Goal: Information Seeking & Learning: Understand process/instructions

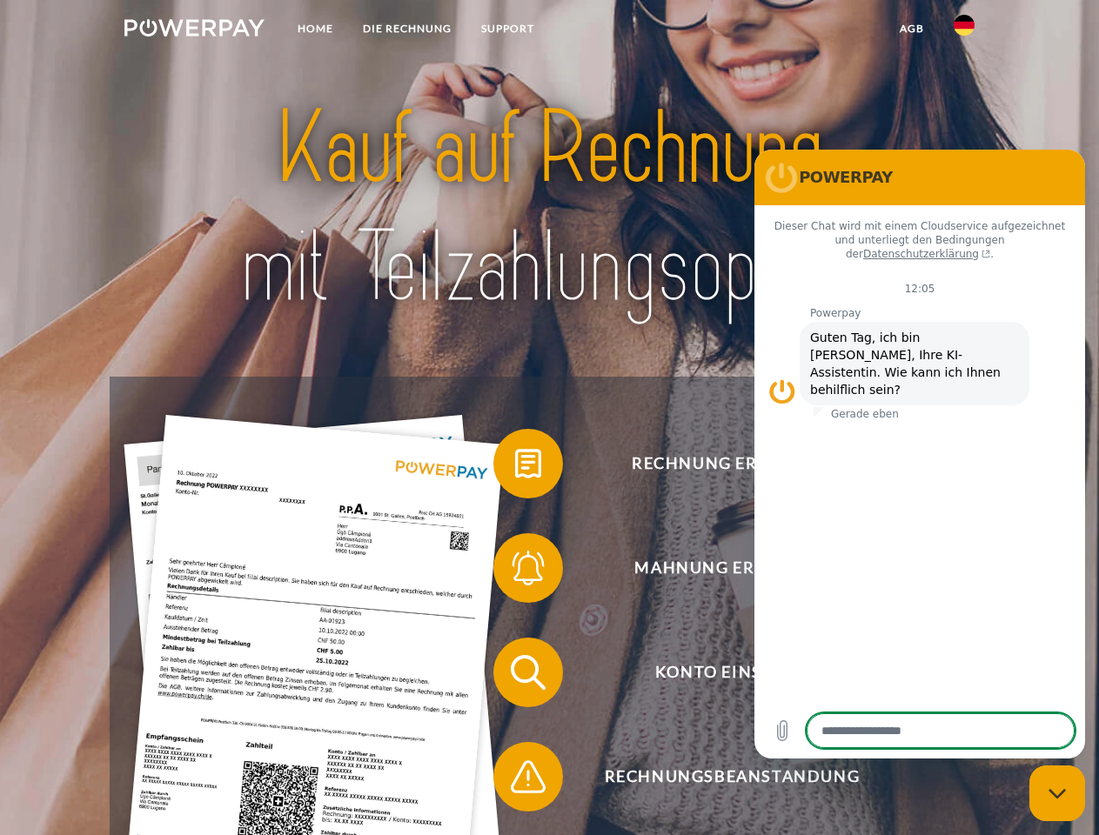
click at [194, 30] on img at bounding box center [194, 27] width 140 height 17
click at [964, 30] on img at bounding box center [963, 25] width 21 height 21
click at [911, 29] on link "agb" at bounding box center [912, 28] width 54 height 31
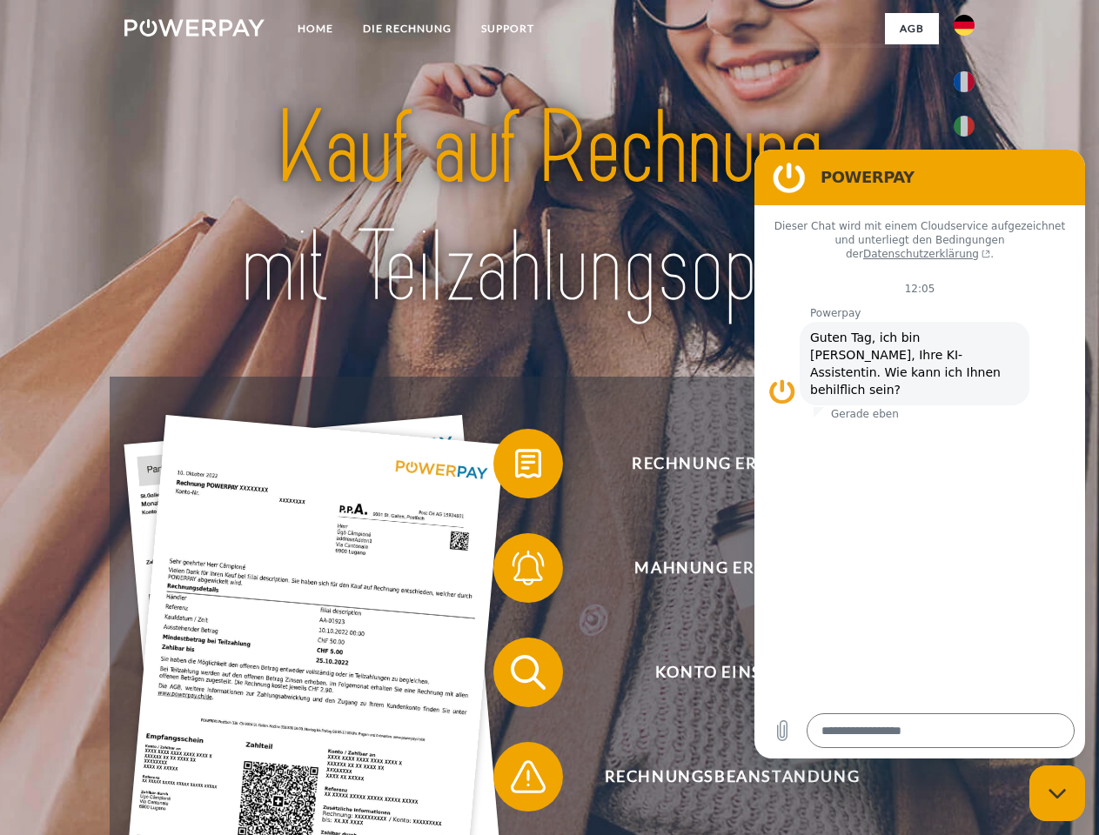
click at [515, 467] on span at bounding box center [501, 463] width 87 height 87
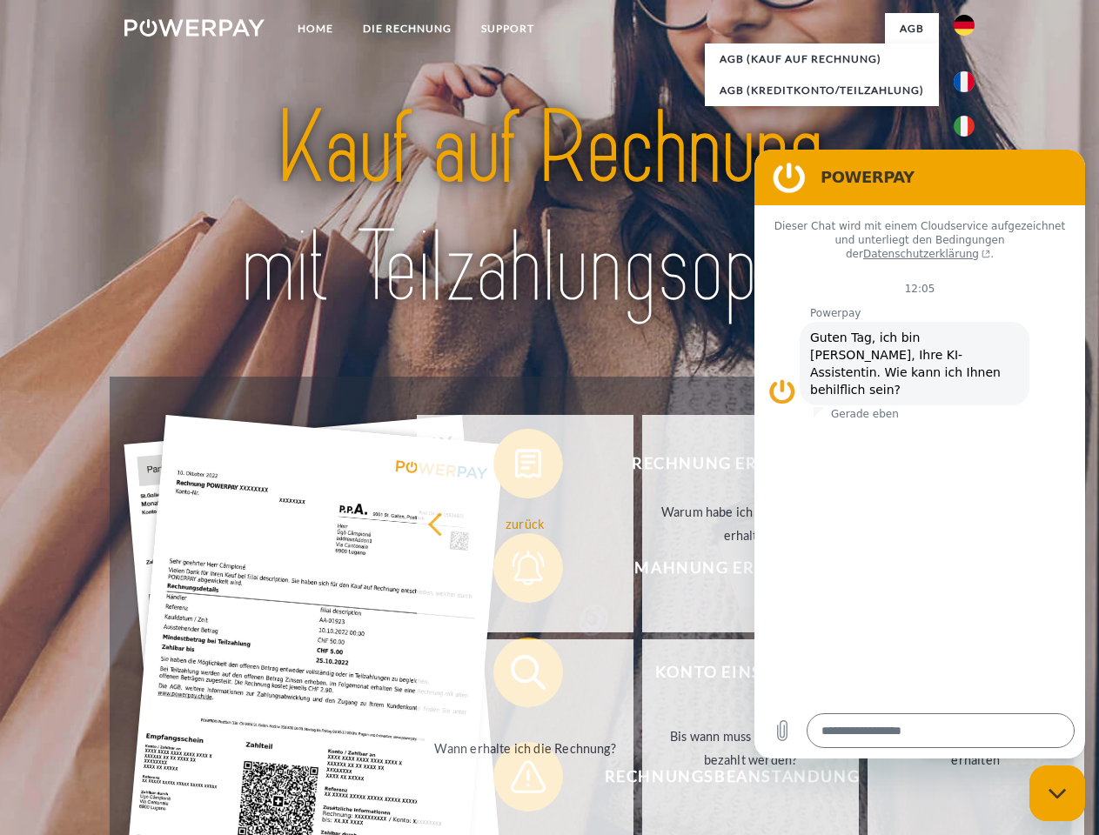
click at [515, 571] on div "Rechnung erhalten? Mahnung erhalten? Konto einsehen" at bounding box center [549, 725] width 879 height 696
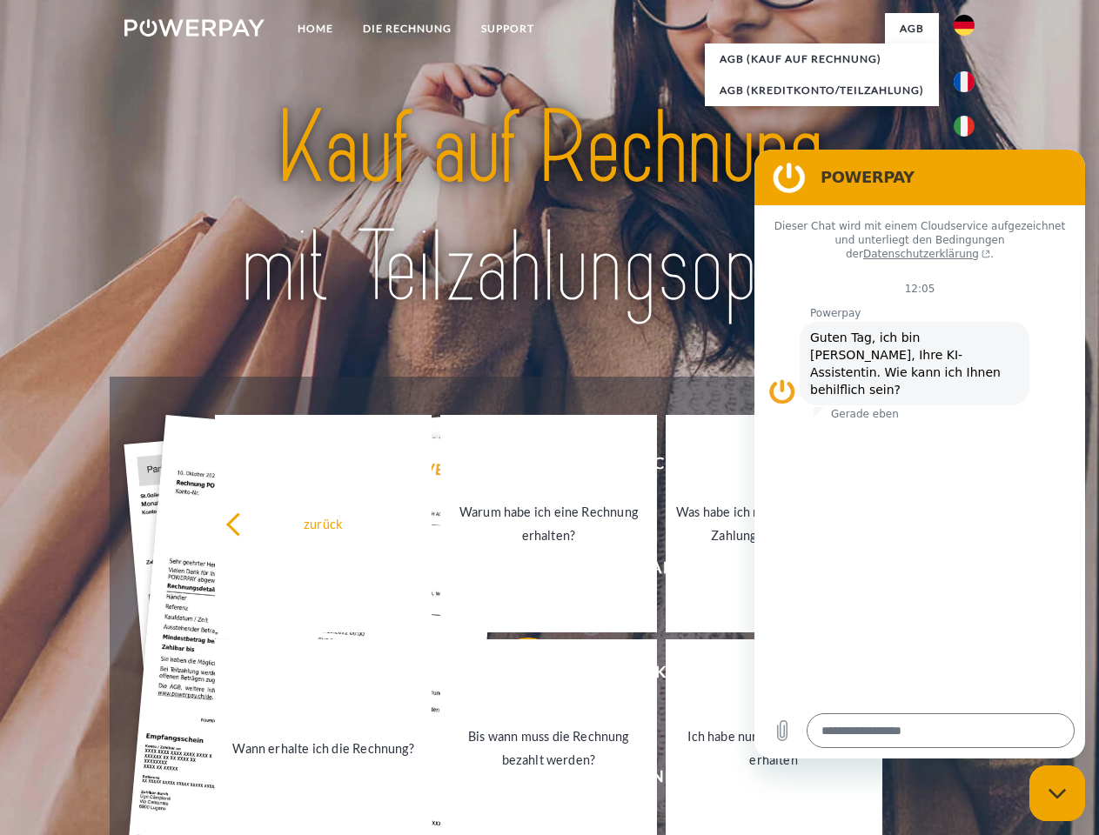
click at [515, 676] on link "Bis wann muss die Rechnung bezahlt werden?" at bounding box center [548, 747] width 217 height 217
click at [515, 780] on span at bounding box center [501, 776] width 87 height 87
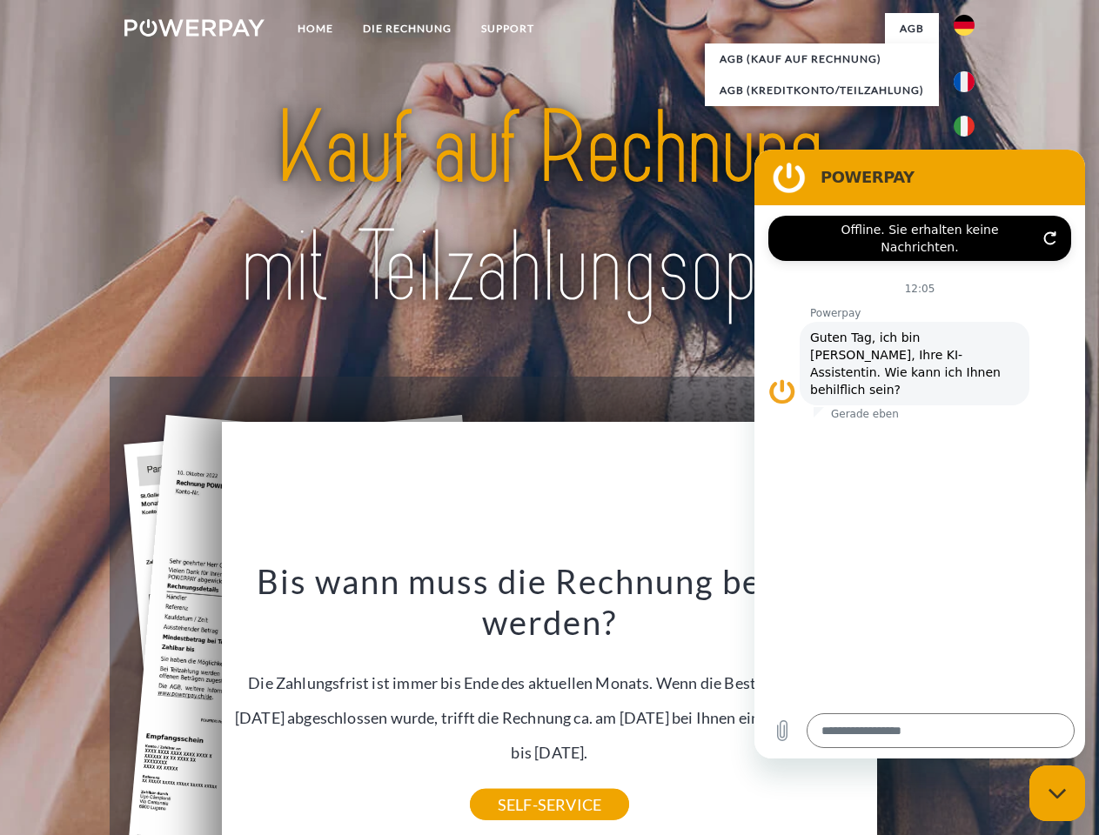
click at [1057, 793] on icon "Messaging-Fenster schließen" at bounding box center [1057, 793] width 18 height 11
type textarea "*"
